Goal: Task Accomplishment & Management: Complete application form

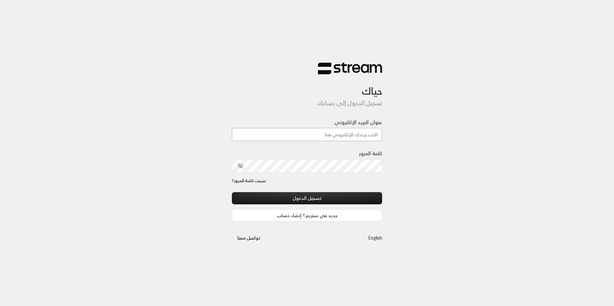
click at [305, 136] on input "عنوان البريد الإلكتروني" at bounding box center [307, 134] width 150 height 13
type input "[EMAIL_ADDRESS][DOMAIN_NAME]"
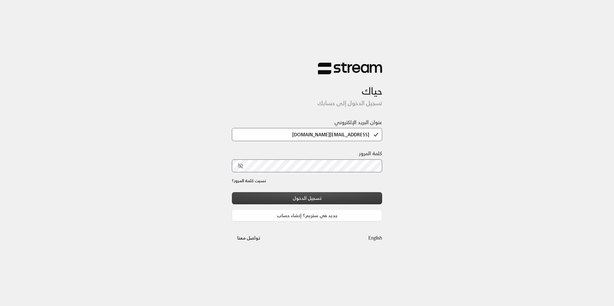
click at [323, 192] on button "تسجيل الدخول" at bounding box center [307, 198] width 150 height 12
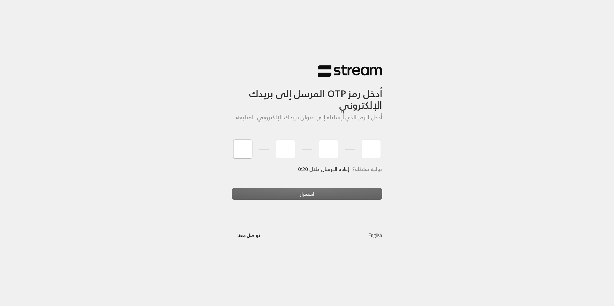
type input "4"
type input "3"
type input "2"
type input "7"
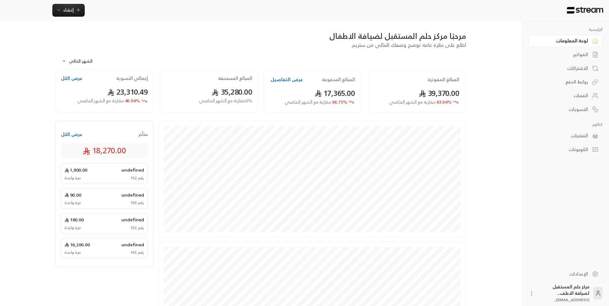
click at [586, 49] on link "الفواتير" at bounding box center [565, 54] width 74 height 13
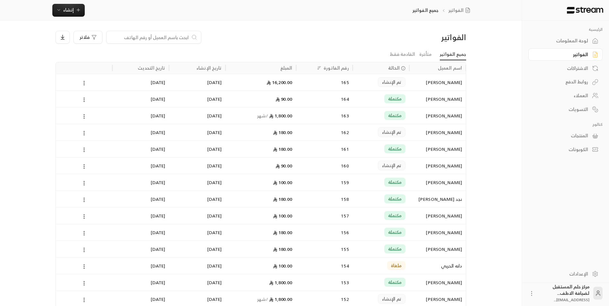
click at [51, 11] on div "الفواتير جميع الفواتير إنشاء" at bounding box center [261, 10] width 430 height 13
click at [69, 12] on span "إنشاء" at bounding box center [68, 10] width 11 height 8
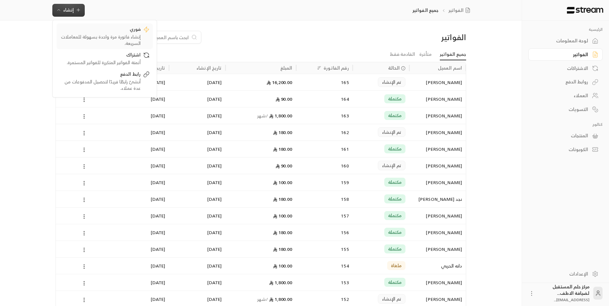
click at [86, 25] on link "فوري إنشاء فاتورة مرة واحدة بسهولة للمعاملات السريعة." at bounding box center [105, 36] width 96 height 26
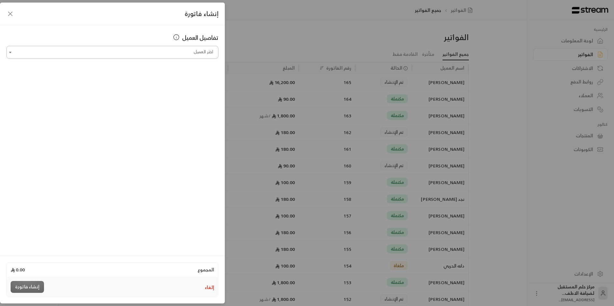
click at [86, 54] on input "اختر العميل" at bounding box center [112, 52] width 212 height 11
type input "***"
click at [263, 31] on div "إنشاء فاتورة تفاصيل العميل اختر العميل اختر العميل المجموع 0.00 إلغاء إنشاء فات…" at bounding box center [307, 153] width 614 height 306
click at [246, 22] on div "إنشاء فاتورة تفاصيل العميل اختر العميل اختر العميل المجموع 0.00 إلغاء إنشاء فات…" at bounding box center [307, 153] width 614 height 306
click at [14, 14] on div "إنشاء فاتورة" at bounding box center [112, 14] width 225 height 23
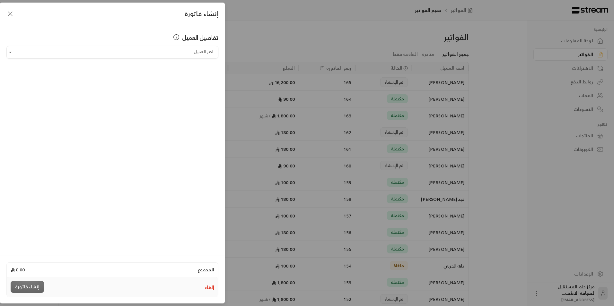
click at [8, 16] on icon "button" at bounding box center [10, 14] width 4 height 4
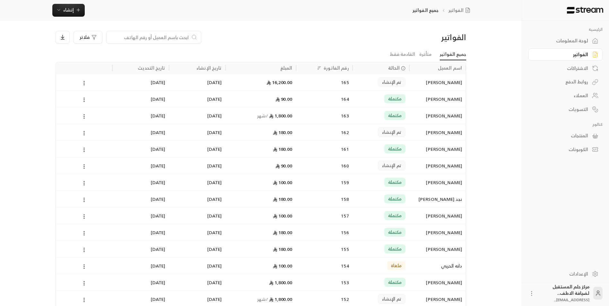
click at [117, 39] on input at bounding box center [149, 37] width 78 height 7
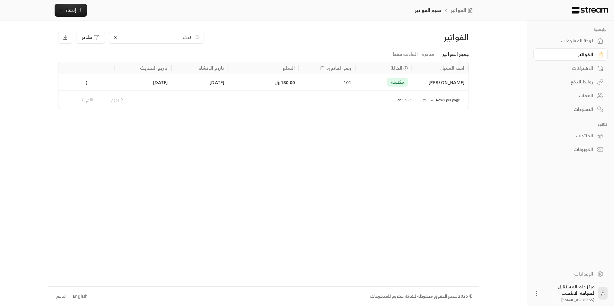
type input "غيث"
click at [112, 39] on div "غيث" at bounding box center [156, 37] width 95 height 13
click at [74, 10] on span "إنشاء" at bounding box center [71, 10] width 11 height 8
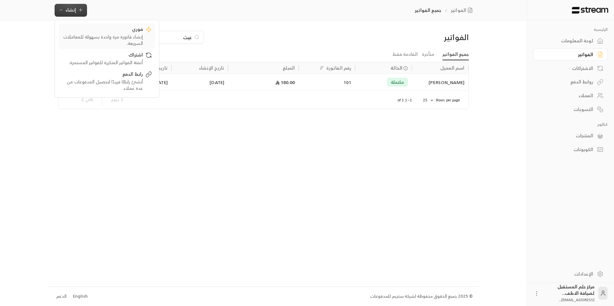
click at [80, 30] on div "فوري" at bounding box center [102, 30] width 81 height 8
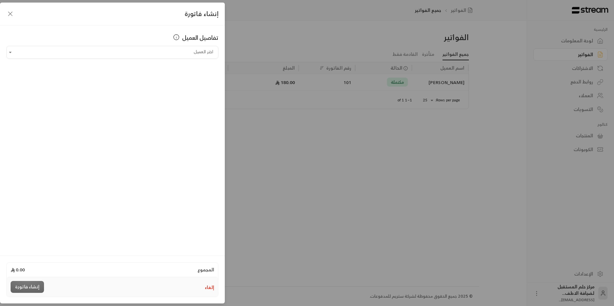
click at [106, 45] on div "تفاصيل العميل" at bounding box center [112, 39] width 212 height 13
click at [111, 59] on div "تفاصيل العميل اختر العميل اختر العميل" at bounding box center [112, 139] width 225 height 229
click at [113, 57] on input "اختر العميل" at bounding box center [112, 52] width 212 height 11
click at [142, 83] on li "[PERSON_NAME] [PHONE_NUMBER]" at bounding box center [113, 86] width 204 height 13
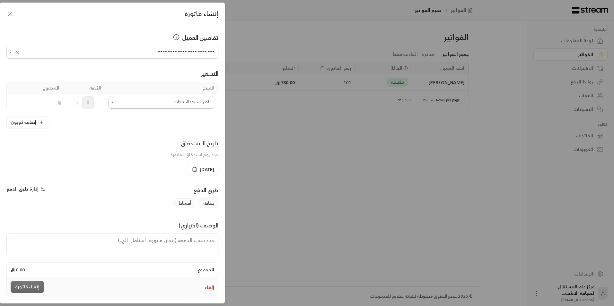
type input "**********"
click at [125, 100] on input "اختر العميل" at bounding box center [162, 102] width 106 height 11
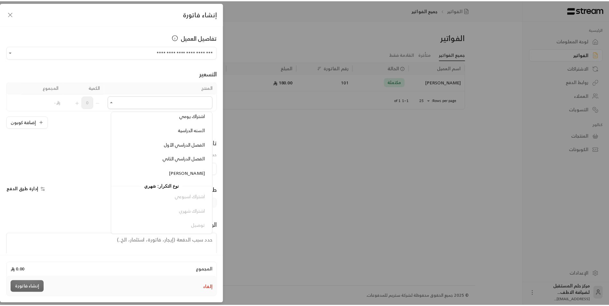
scroll to position [102, 0]
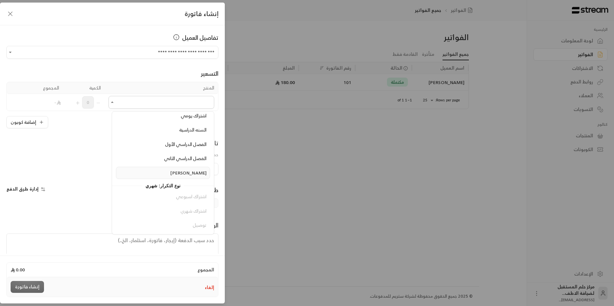
click at [195, 177] on span "[PERSON_NAME]" at bounding box center [188, 173] width 36 height 8
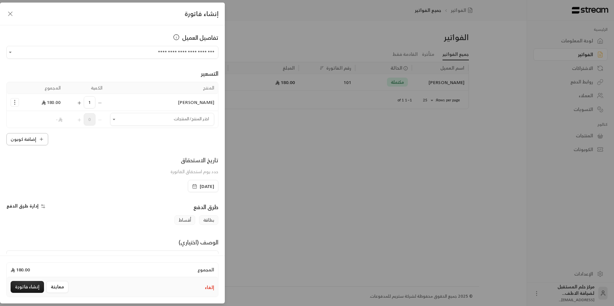
click at [44, 142] on icon "button" at bounding box center [41, 139] width 5 height 5
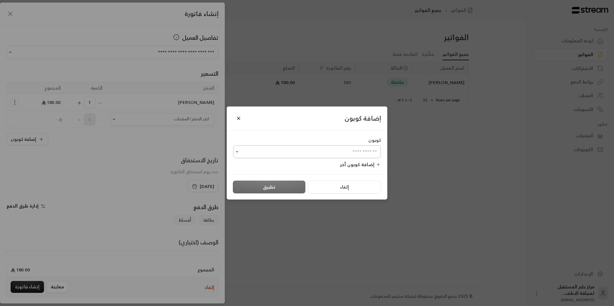
click at [298, 158] on div "​" at bounding box center [307, 151] width 148 height 13
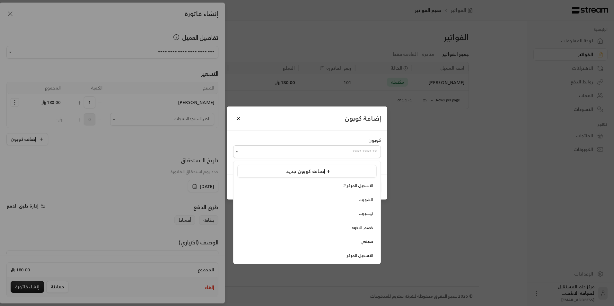
drag, startPoint x: 285, startPoint y: 211, endPoint x: 272, endPoint y: 197, distance: 18.6
click at [284, 211] on div "تيشيرت" at bounding box center [307, 214] width 132 height 6
type input "******"
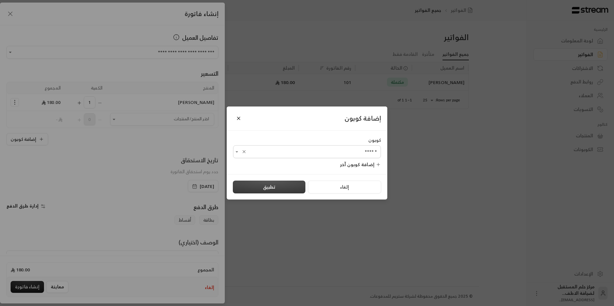
click at [271, 187] on button "تطبيق" at bounding box center [269, 187] width 73 height 13
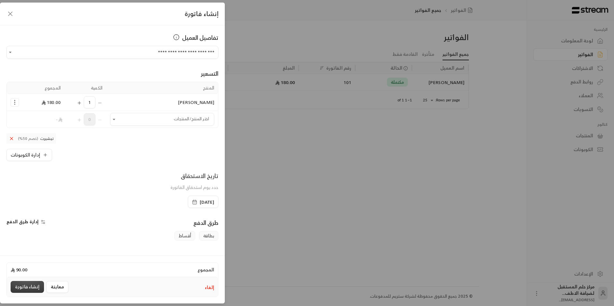
click at [33, 285] on button "إنشاء فاتورة" at bounding box center [27, 287] width 33 height 12
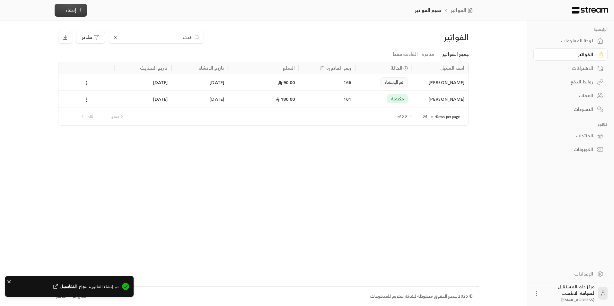
click at [77, 14] on button "إنشاء" at bounding box center [71, 10] width 32 height 13
click at [82, 38] on div "إنشاء فاتورة مرة واحدة بسهولة للمعاملات السريعة." at bounding box center [102, 40] width 81 height 13
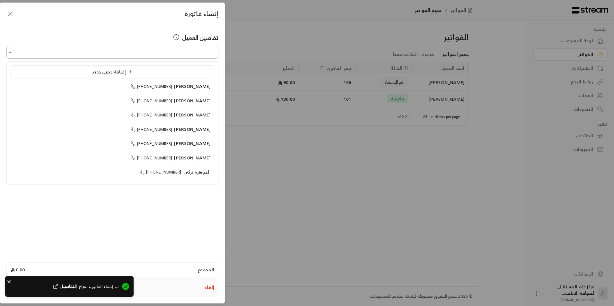
click at [137, 57] on input "اختر العميل" at bounding box center [112, 52] width 212 height 11
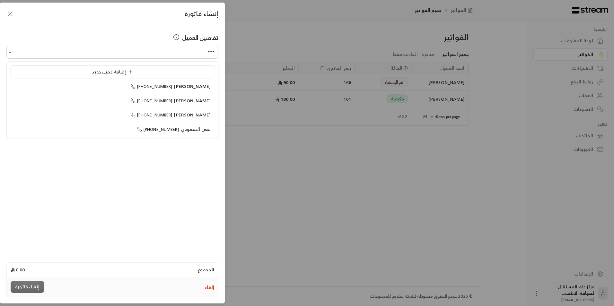
type input "***"
click at [248, 79] on div "إنشاء فاتورة تفاصيل العميل اختر العميل اختر العميل المجموع 0.00 إلغاء إنشاء فات…" at bounding box center [307, 153] width 614 height 306
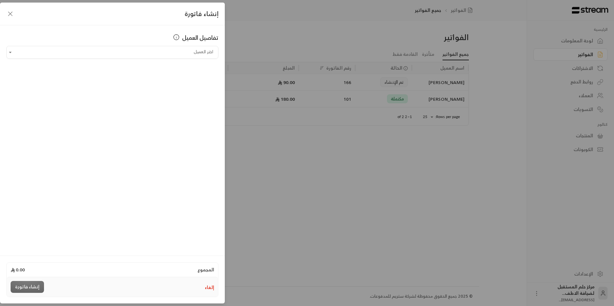
click at [7, 16] on icon "button" at bounding box center [10, 14] width 8 height 8
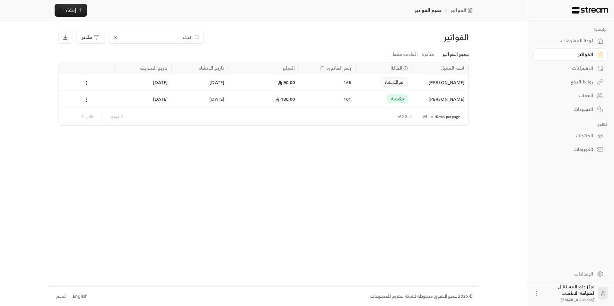
click at [117, 39] on icon at bounding box center [115, 37] width 5 height 5
click at [117, 38] on input at bounding box center [149, 37] width 78 height 7
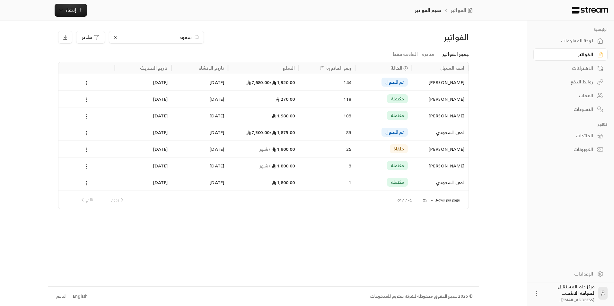
type input "سعود"
click at [458, 98] on div "[PERSON_NAME]" at bounding box center [439, 99] width 49 height 16
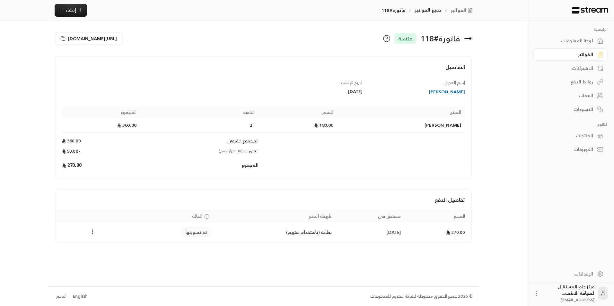
click at [470, 36] on icon at bounding box center [468, 39] width 8 height 8
click at [471, 38] on icon at bounding box center [468, 39] width 8 height 8
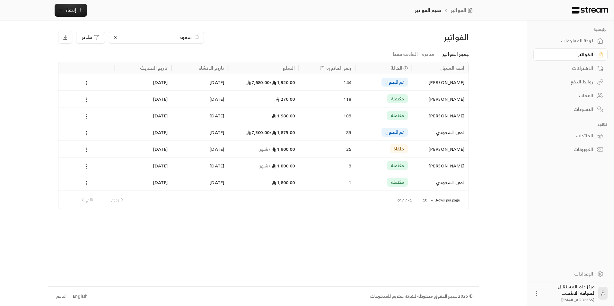
click at [569, 44] on div "لوحة المعلومات" at bounding box center [567, 41] width 52 height 6
